Goal: Find specific page/section

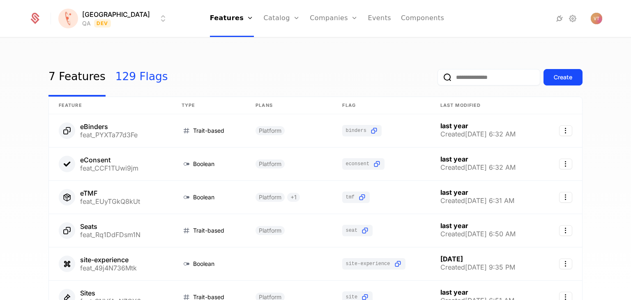
click at [132, 78] on link "129 Flags" at bounding box center [141, 77] width 53 height 39
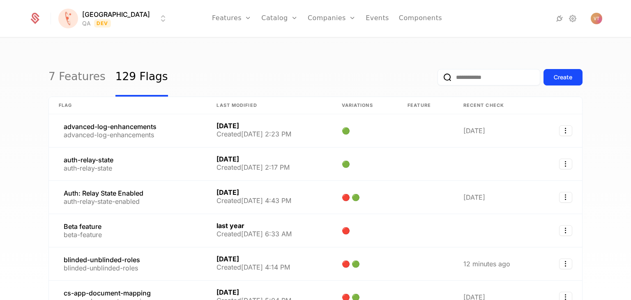
click at [490, 77] on input "email" at bounding box center [489, 77] width 103 height 16
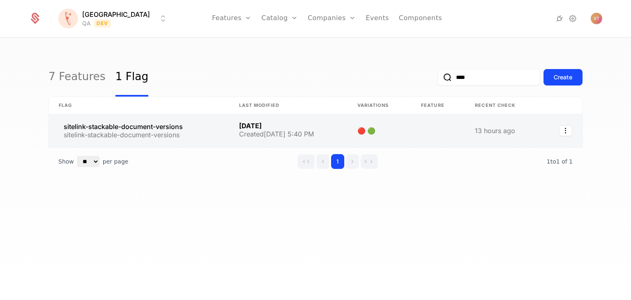
type input "****"
click at [394, 133] on link at bounding box center [380, 130] width 64 height 33
